Goal: Transaction & Acquisition: Purchase product/service

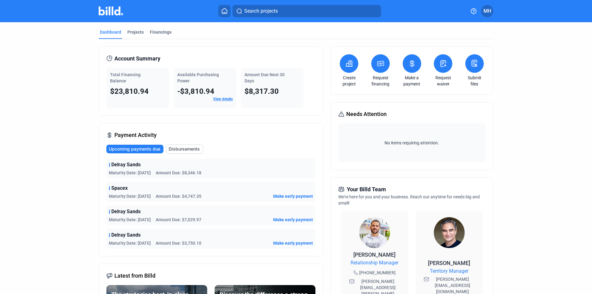
click at [350, 65] on icon at bounding box center [349, 63] width 8 height 7
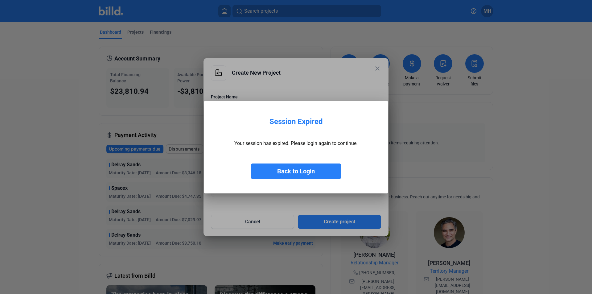
click at [289, 105] on mat-dialog-container "Session Expired Your session has expired. Please login again to continue. Back …" at bounding box center [296, 147] width 184 height 92
click at [296, 169] on button "Back to Login" at bounding box center [296, 170] width 90 height 15
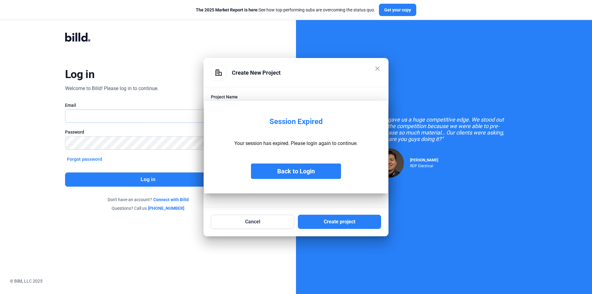
type input "[EMAIL_ADDRESS][DOMAIN_NAME]"
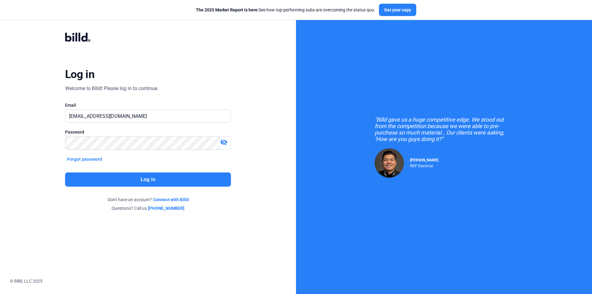
click at [175, 184] on button "Log in" at bounding box center [148, 179] width 166 height 14
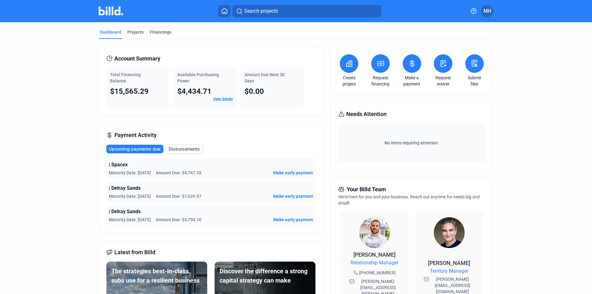
click at [345, 67] on button at bounding box center [349, 63] width 18 height 18
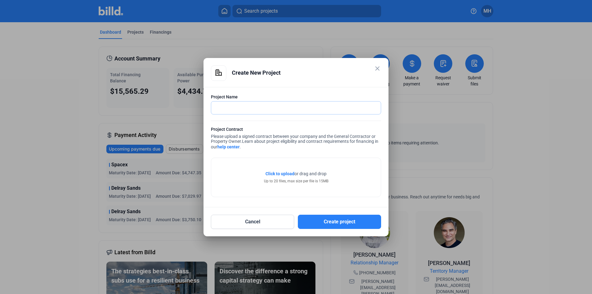
click at [259, 104] on input "text" at bounding box center [292, 107] width 163 height 13
type input "FPUA"
click at [284, 174] on span "Click to upload" at bounding box center [279, 173] width 29 height 5
click at [284, 173] on span "Click to upload" at bounding box center [279, 173] width 29 height 5
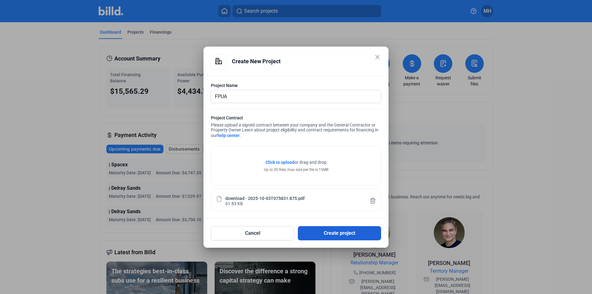
click at [332, 234] on button "Create project" at bounding box center [339, 233] width 83 height 14
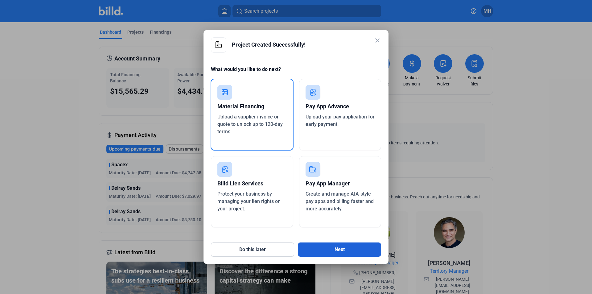
click at [358, 254] on button "Next" at bounding box center [339, 249] width 83 height 14
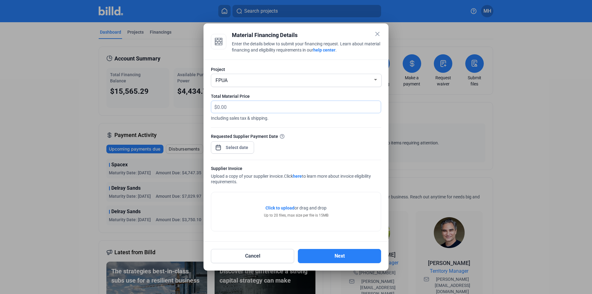
drag, startPoint x: 233, startPoint y: 107, endPoint x: 237, endPoint y: 107, distance: 4.0
click at [233, 107] on input "text" at bounding box center [295, 107] width 157 height 12
type input "9,931.08"
click at [240, 145] on div "close Material Financing Details Enter the details below to submit your financi…" at bounding box center [296, 147] width 592 height 294
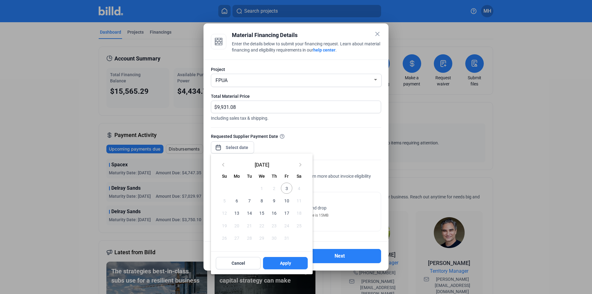
click at [288, 187] on span "3" at bounding box center [286, 187] width 11 height 11
click at [287, 263] on span "Apply" at bounding box center [285, 263] width 11 height 6
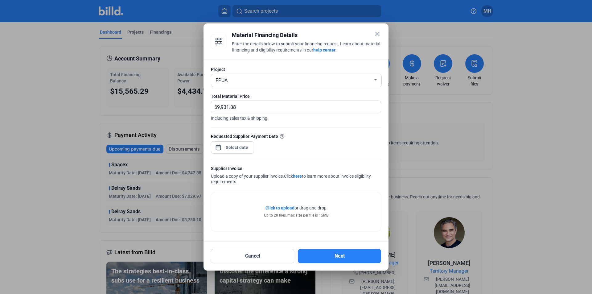
click at [290, 207] on span "Click to upload" at bounding box center [279, 207] width 29 height 5
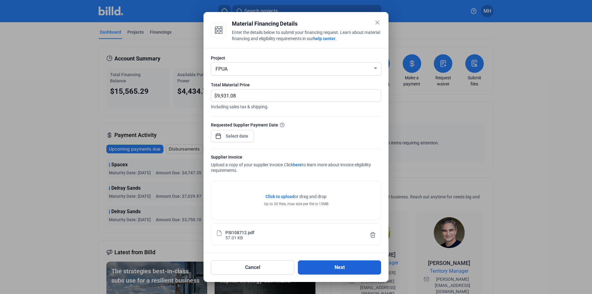
click at [339, 264] on button "Next" at bounding box center [339, 267] width 83 height 14
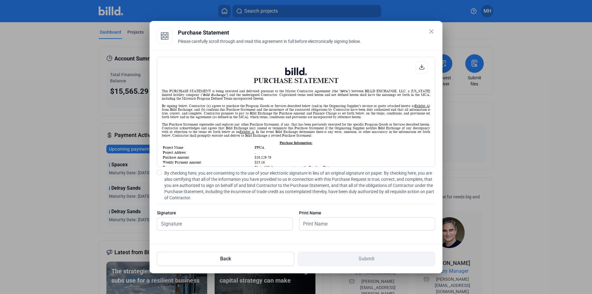
scroll to position [0, 0]
click at [207, 218] on input "text" at bounding box center [221, 223] width 128 height 13
type input "[PERSON_NAME]"
click at [160, 171] on span at bounding box center [159, 172] width 5 height 5
click at [0, 0] on input "By checking here, you are consenting to the use of your electronic signature in…" at bounding box center [0, 0] width 0 height 0
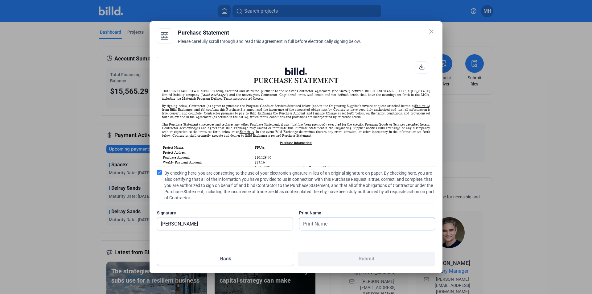
click at [340, 225] on input "text" at bounding box center [363, 223] width 128 height 13
type input "[PERSON_NAME]"
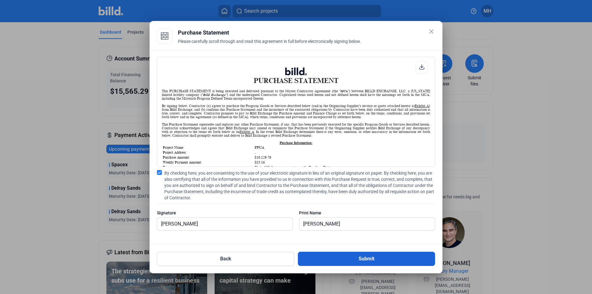
click at [358, 259] on button "Submit" at bounding box center [366, 258] width 137 height 14
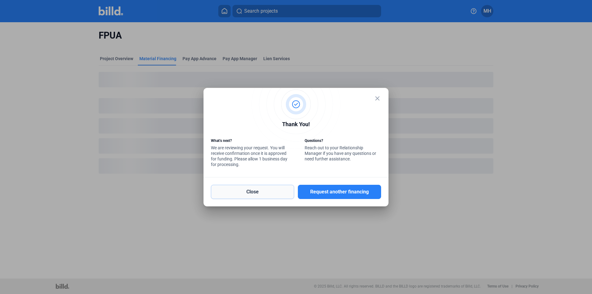
click at [258, 190] on button "Close" at bounding box center [252, 192] width 83 height 14
